Goal: Check status: Check status

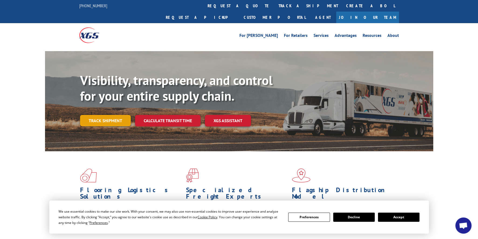
click at [116, 115] on link "Track shipment" at bounding box center [105, 120] width 51 height 11
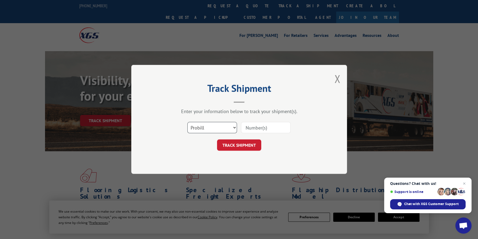
click at [234, 128] on select "Select category... Probill BOL PO" at bounding box center [212, 127] width 50 height 11
select select "bol"
click at [187, 122] on select "Select category... Probill BOL PO" at bounding box center [212, 127] width 50 height 11
click at [253, 130] on input at bounding box center [266, 127] width 50 height 11
paste input "7056081"
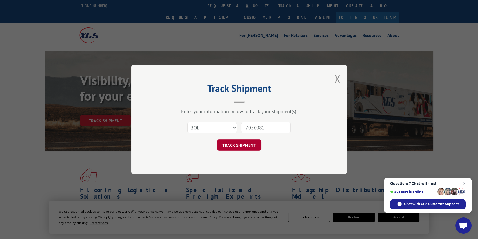
type input "7056081"
click at [237, 144] on button "TRACK SHIPMENT" at bounding box center [239, 145] width 44 height 11
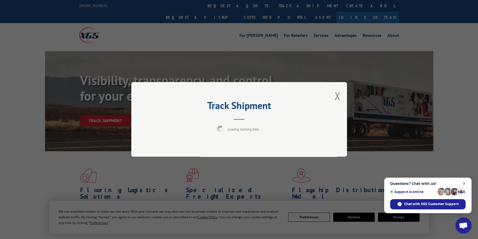
click at [463, 185] on span "Close chat" at bounding box center [464, 184] width 7 height 7
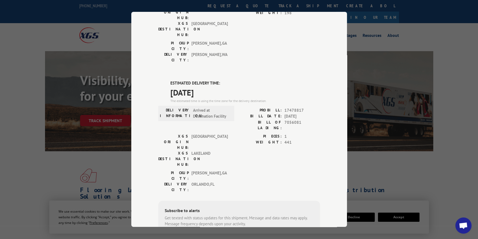
scroll to position [107, 0]
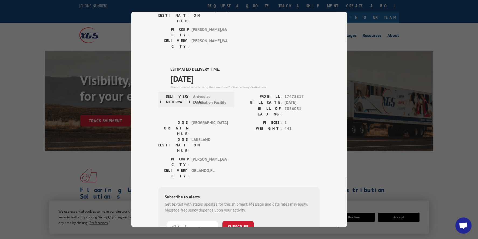
click at [177, 221] on input "+1 (___) ___-____" at bounding box center [192, 226] width 51 height 11
drag, startPoint x: 210, startPoint y: 164, endPoint x: 145, endPoint y: 165, distance: 65.5
click at [145, 165] on div "Track Shipment DELIVERED DELIVERY INFORMATION: [DATE] 12:30 pm [PERSON_NAME]: 1…" at bounding box center [239, 119] width 216 height 215
type input "+1 (___) ___-____"
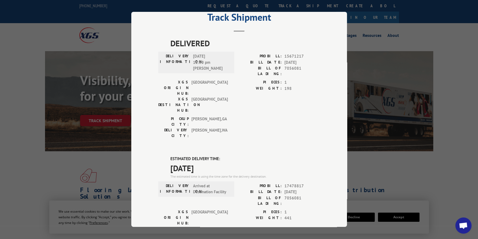
scroll to position [27, 0]
